Goal: Navigation & Orientation: Find specific page/section

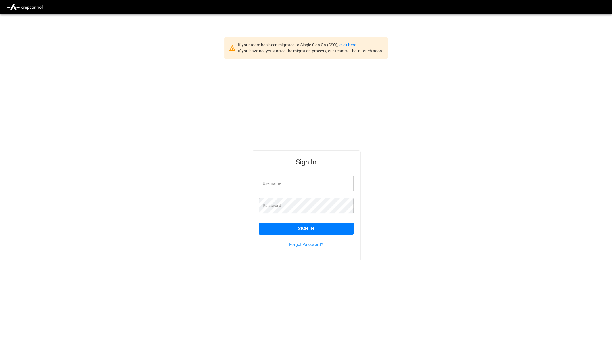
type input "**********"
click at [321, 229] on button "Sign In" at bounding box center [306, 228] width 95 height 12
